Goal: Task Accomplishment & Management: Manage account settings

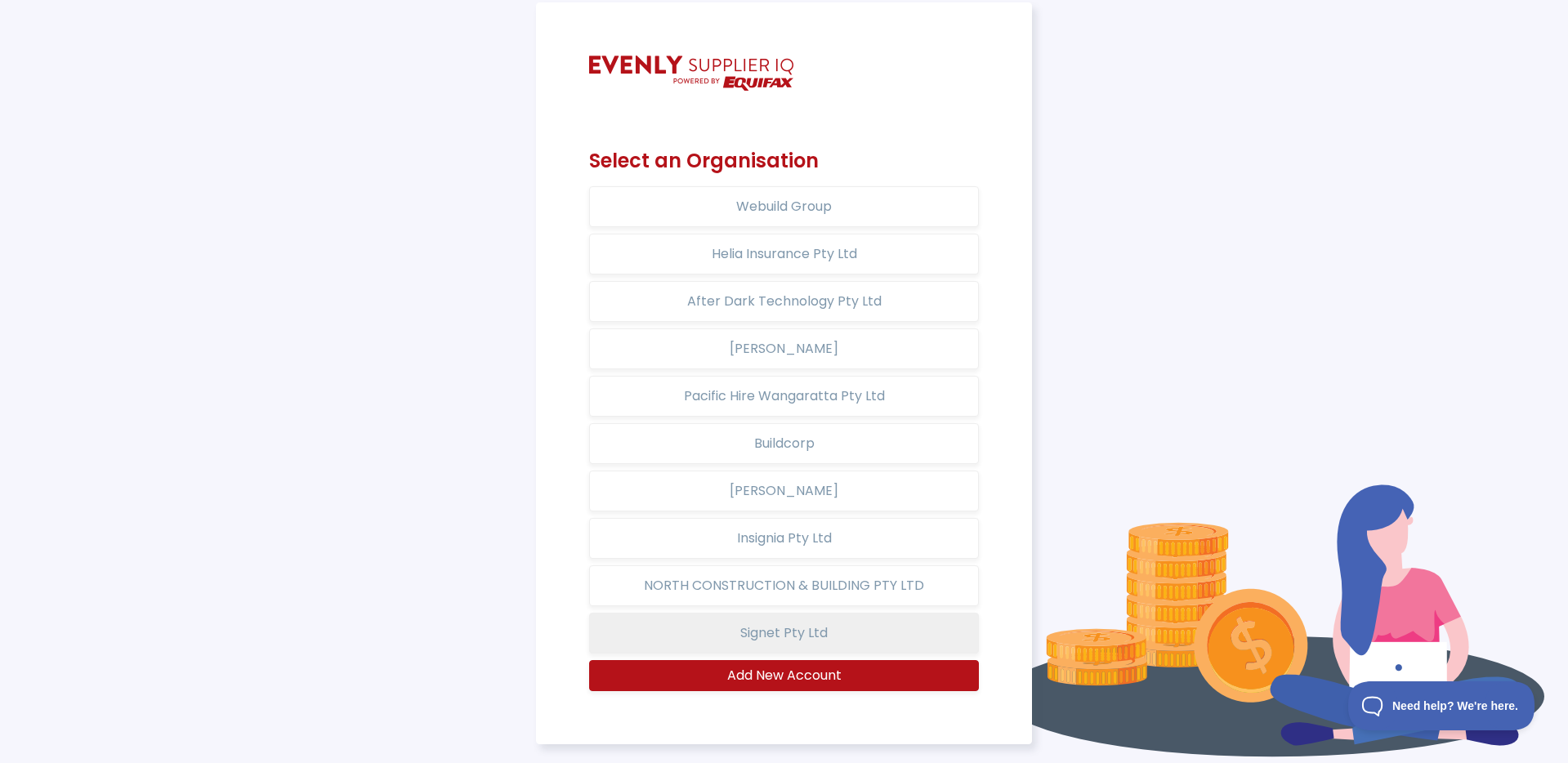
click at [815, 646] on button "Signet Pty Ltd" at bounding box center [784, 633] width 390 height 41
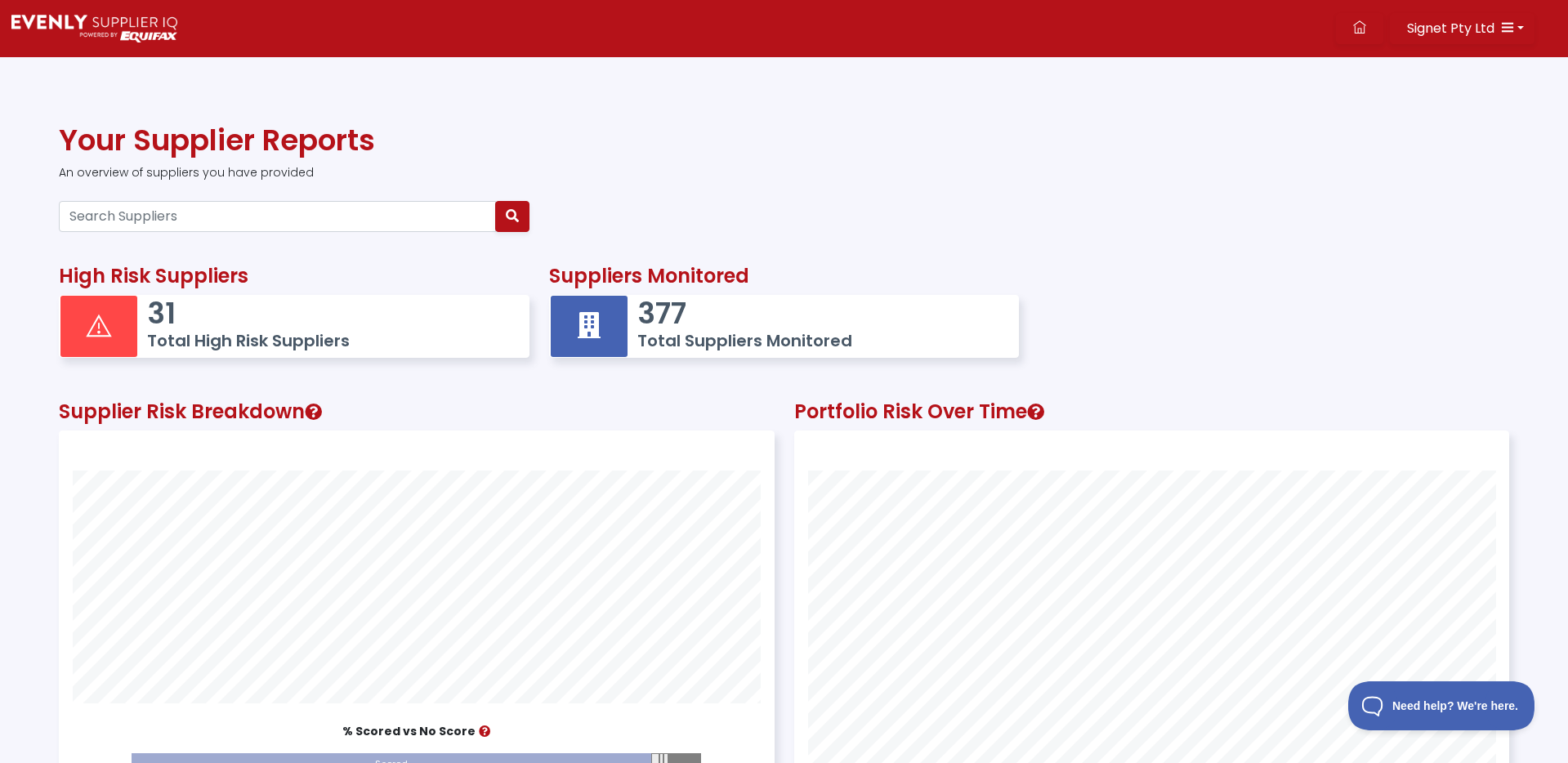
scroll to position [450, 713]
click at [1500, 18] on button "Signet Pty Ltd" at bounding box center [1462, 29] width 145 height 31
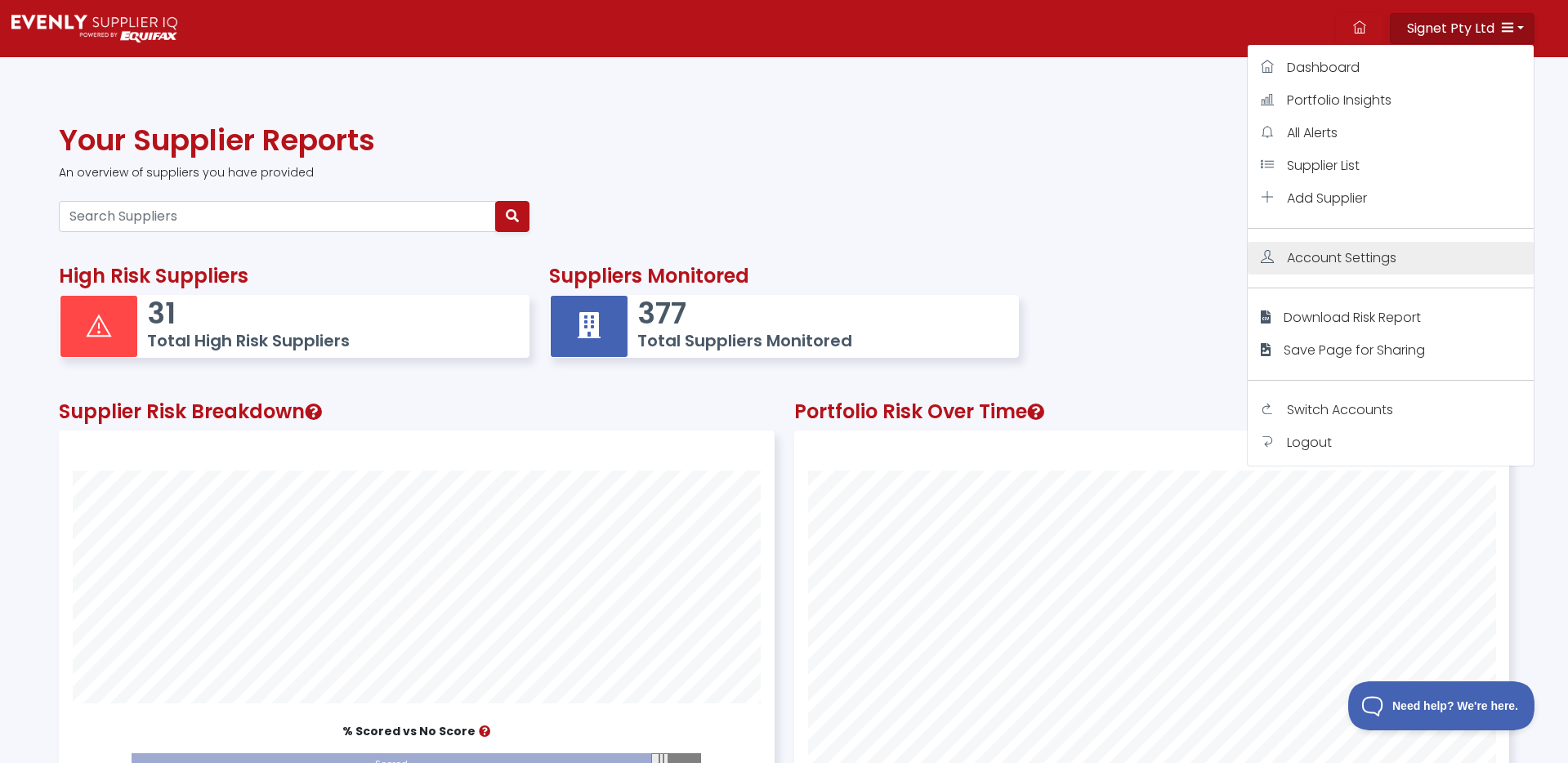
click at [1359, 260] on span "Account Settings" at bounding box center [1342, 257] width 110 height 18
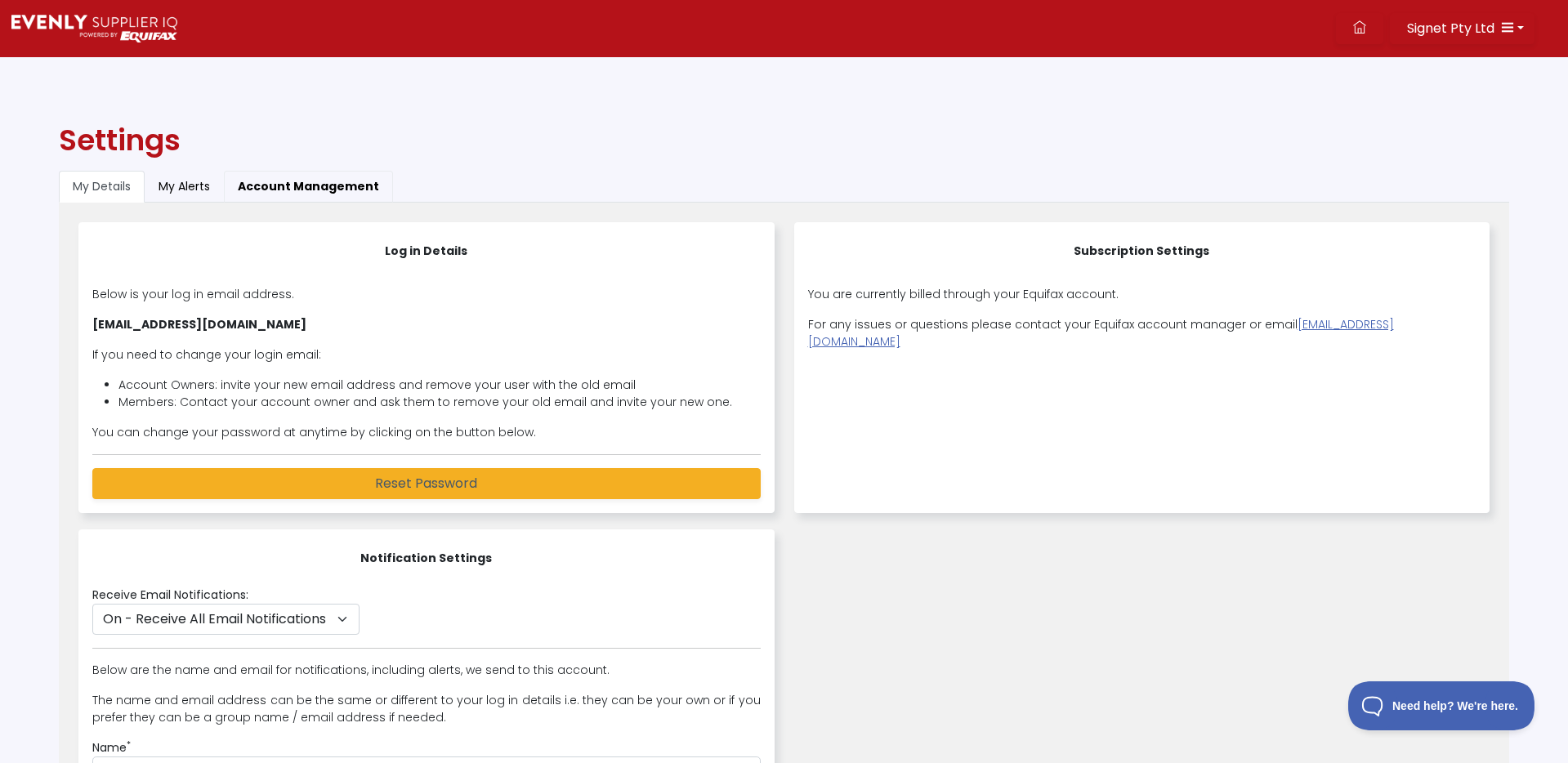
click at [361, 187] on button "Account Management" at bounding box center [308, 186] width 169 height 32
